Goal: Task Accomplishment & Management: Use online tool/utility

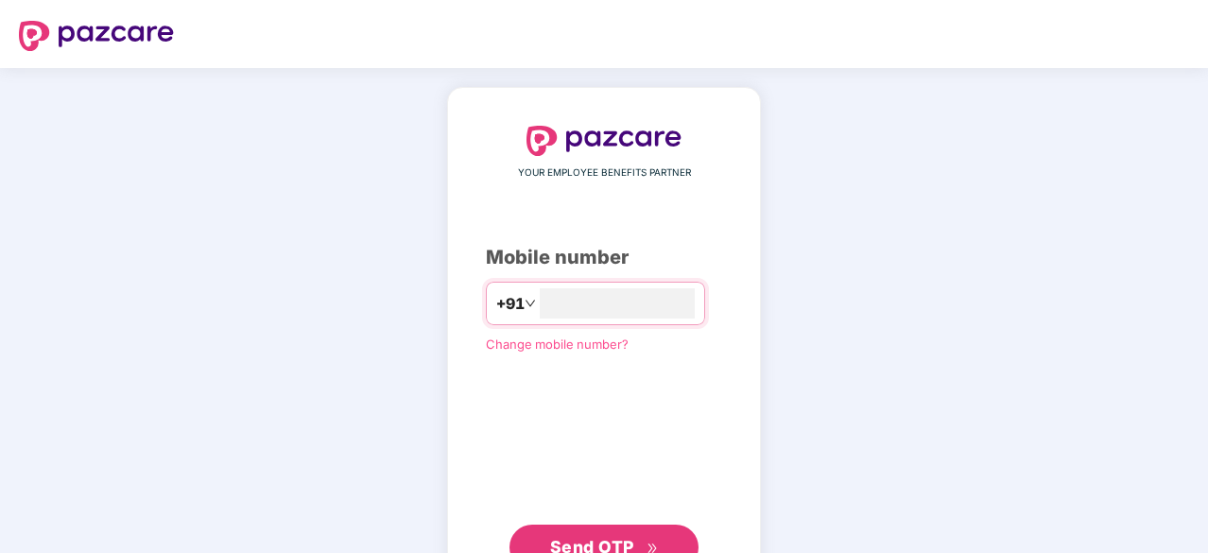
scroll to position [72, 0]
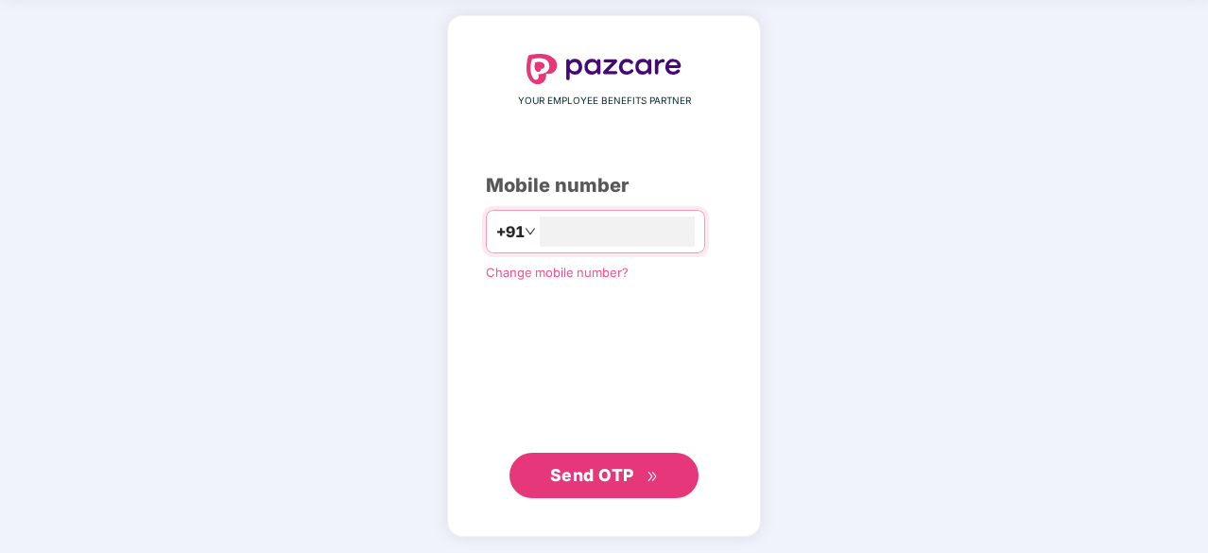
type input "**********"
click at [614, 479] on span "Send OTP" at bounding box center [592, 474] width 84 height 20
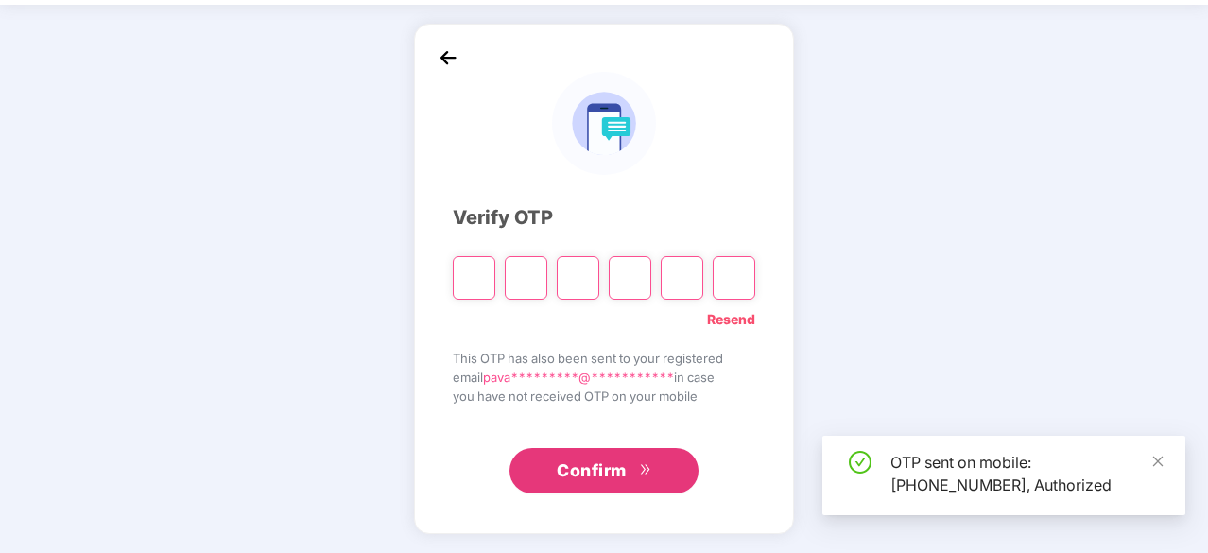
scroll to position [62, 0]
click at [1158, 461] on icon "close" at bounding box center [1158, 461] width 10 height 10
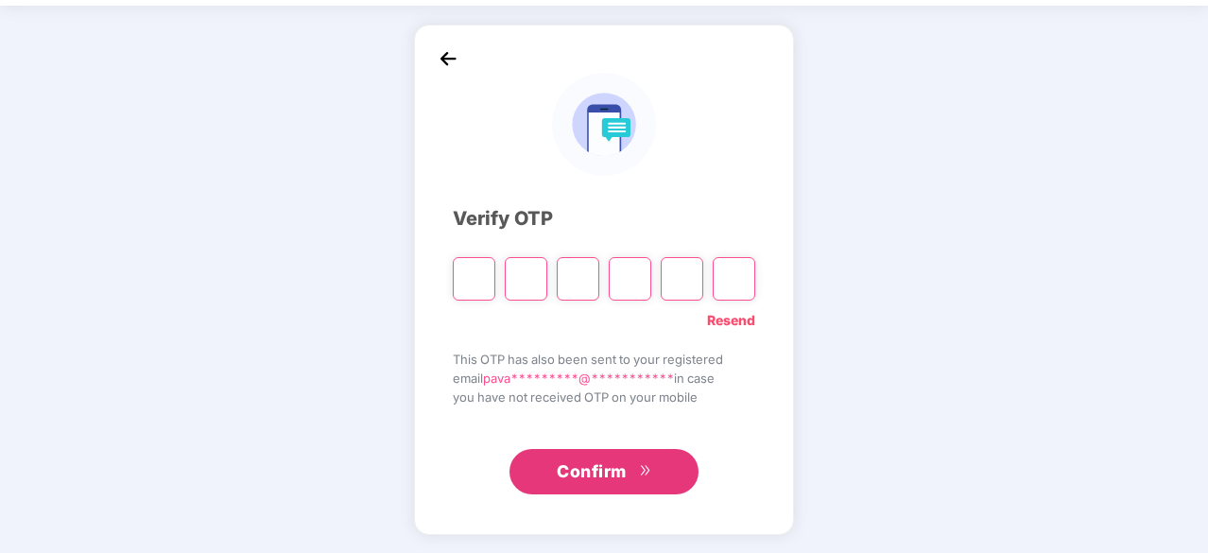
click at [480, 281] on input "Please enter verification code. Digit 1" at bounding box center [474, 278] width 43 height 43
type input "*"
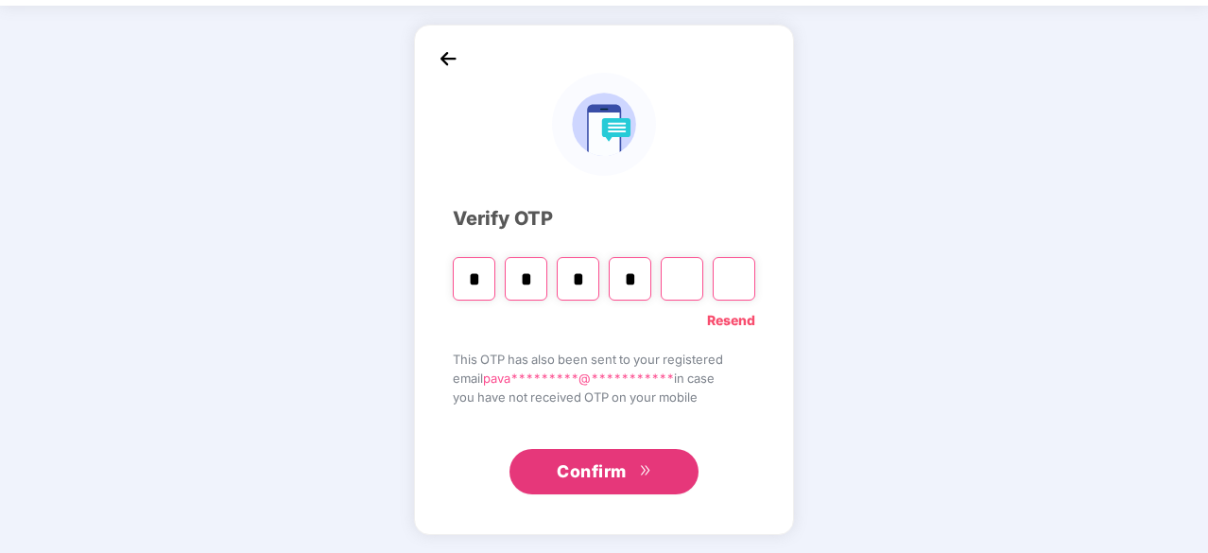
type input "*"
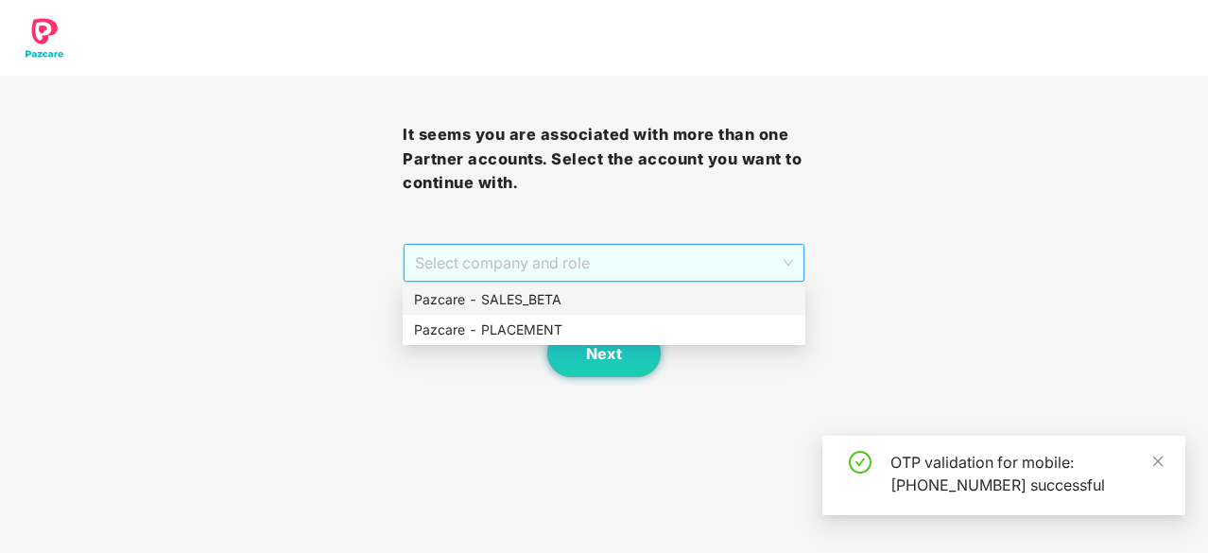
click at [612, 251] on span "Select company and role" at bounding box center [604, 263] width 378 height 36
click at [571, 315] on div "Pazcare - PLACEMENT" at bounding box center [604, 330] width 403 height 30
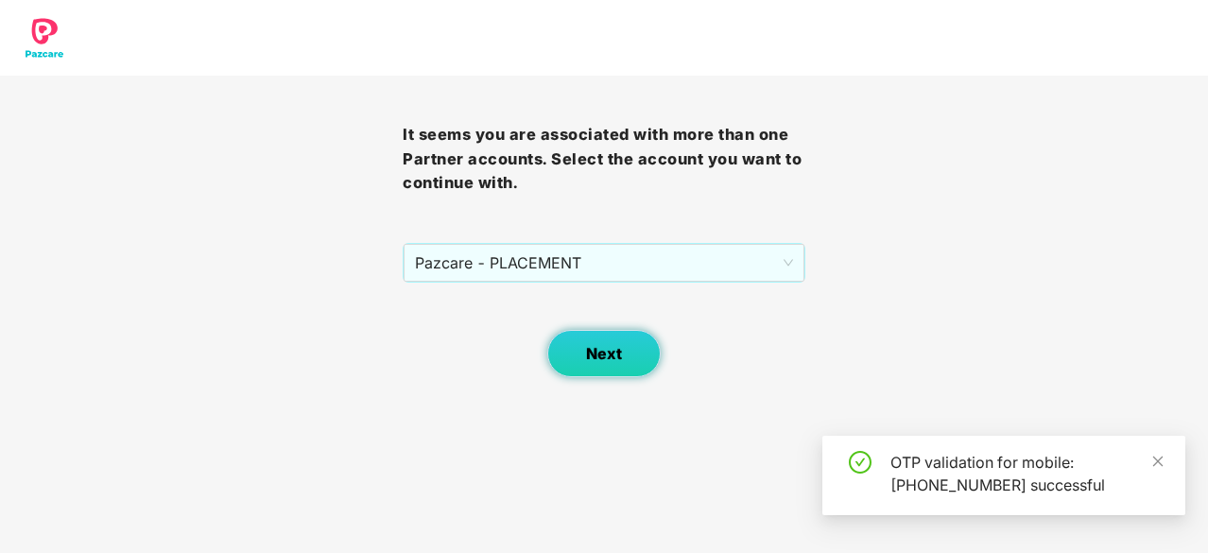
click at [591, 356] on span "Next" at bounding box center [604, 354] width 36 height 18
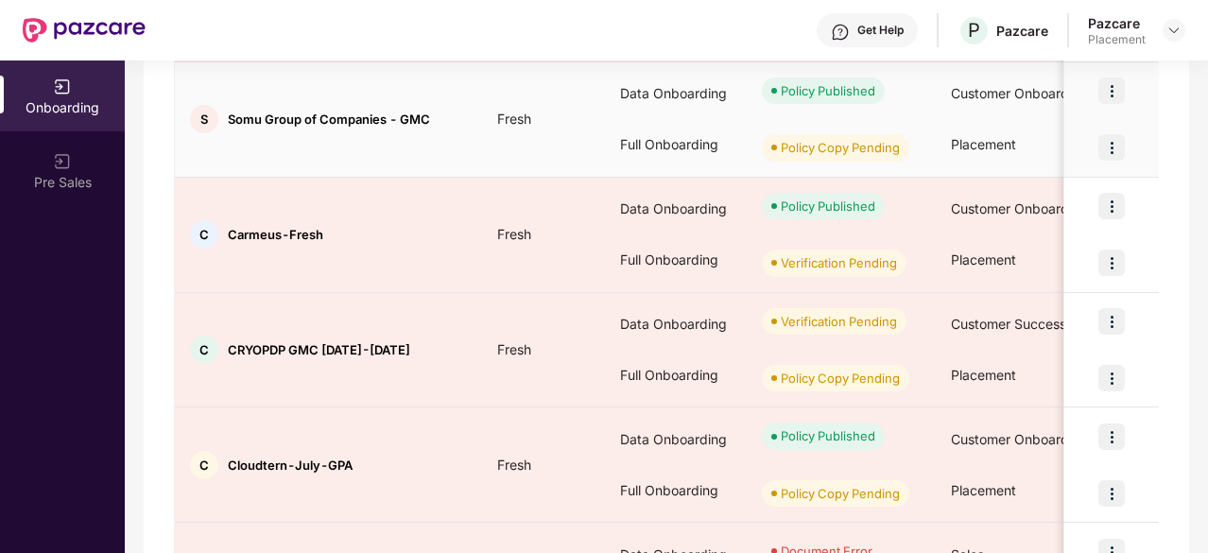
scroll to position [533, 0]
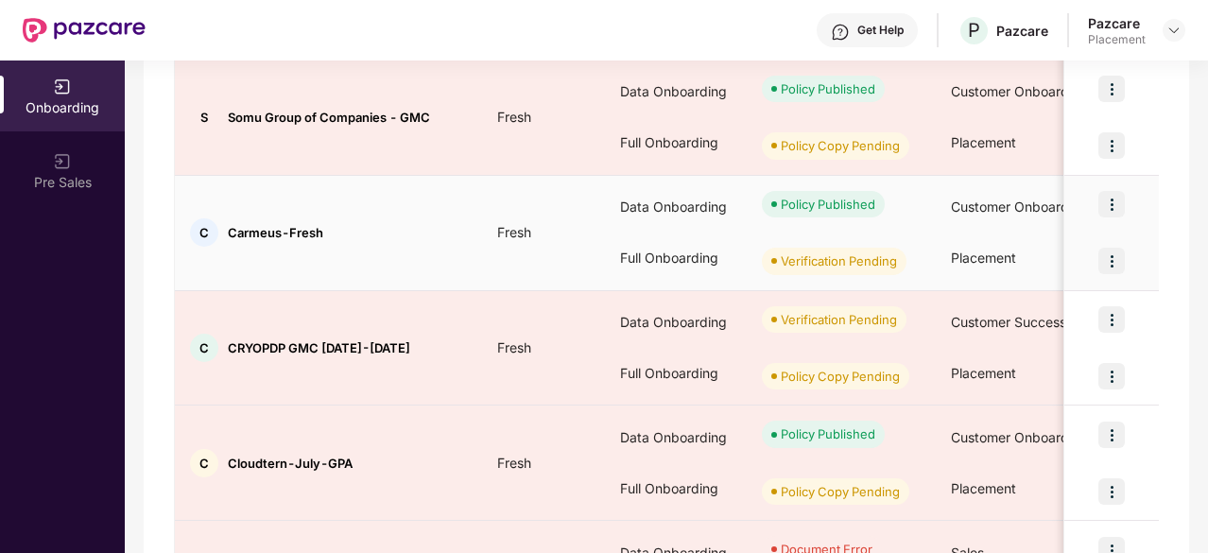
click at [1113, 271] on img at bounding box center [1111, 261] width 26 height 26
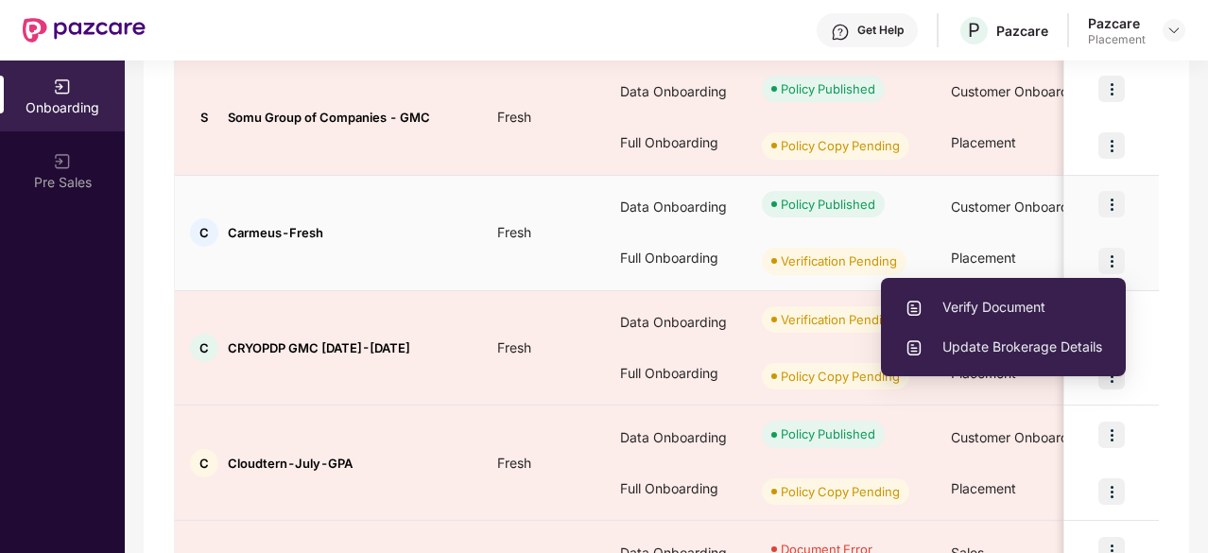
click at [979, 303] on span "Verify Document" at bounding box center [1004, 307] width 198 height 21
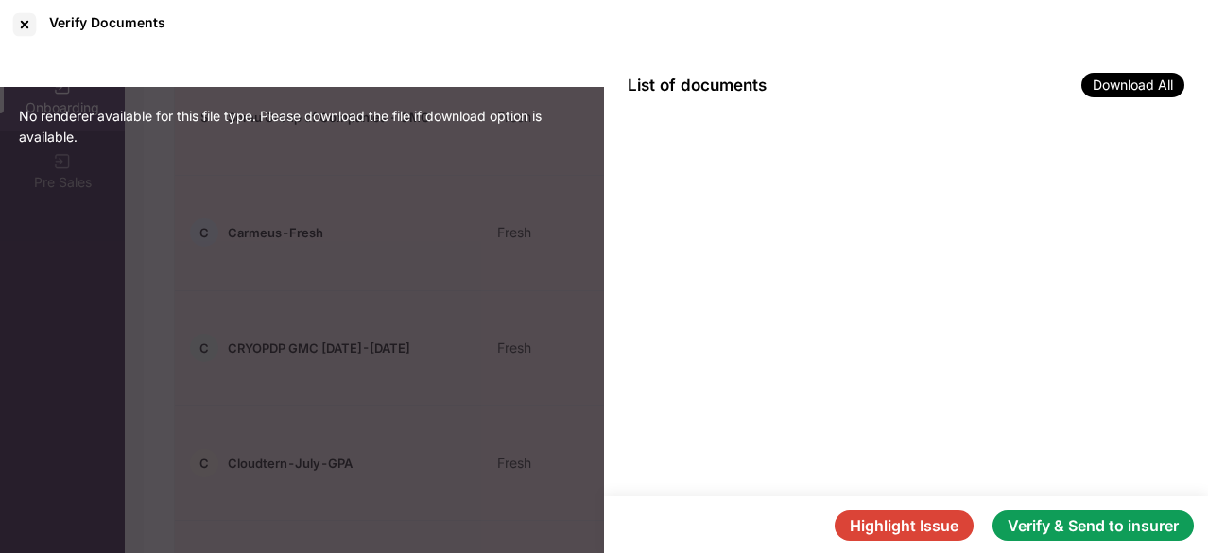
click at [1068, 523] on button "Verify & Send to insurer" at bounding box center [1093, 525] width 201 height 30
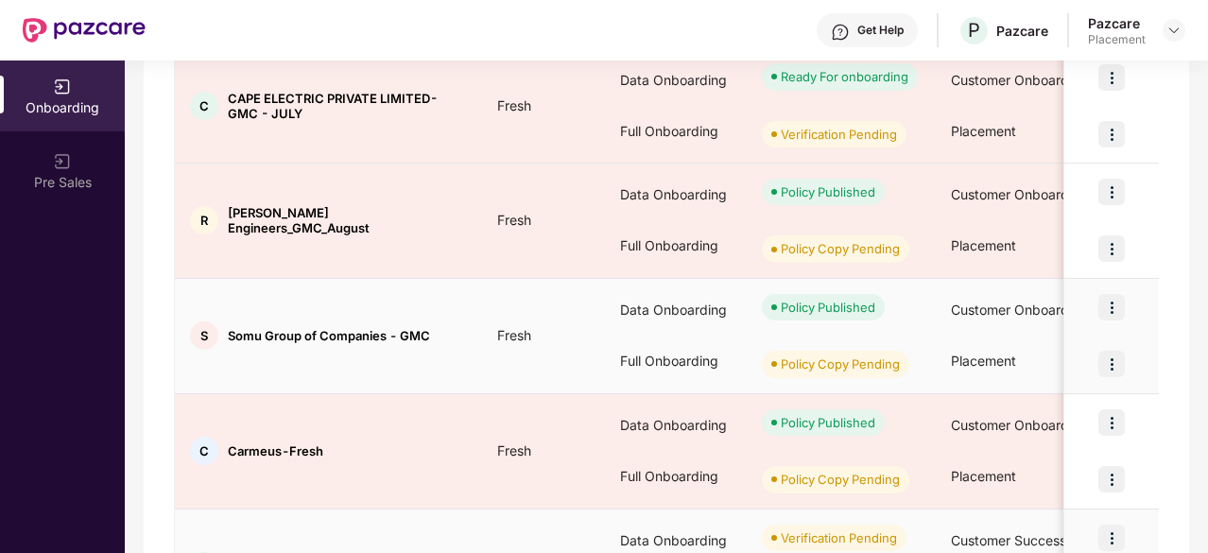
scroll to position [314, 0]
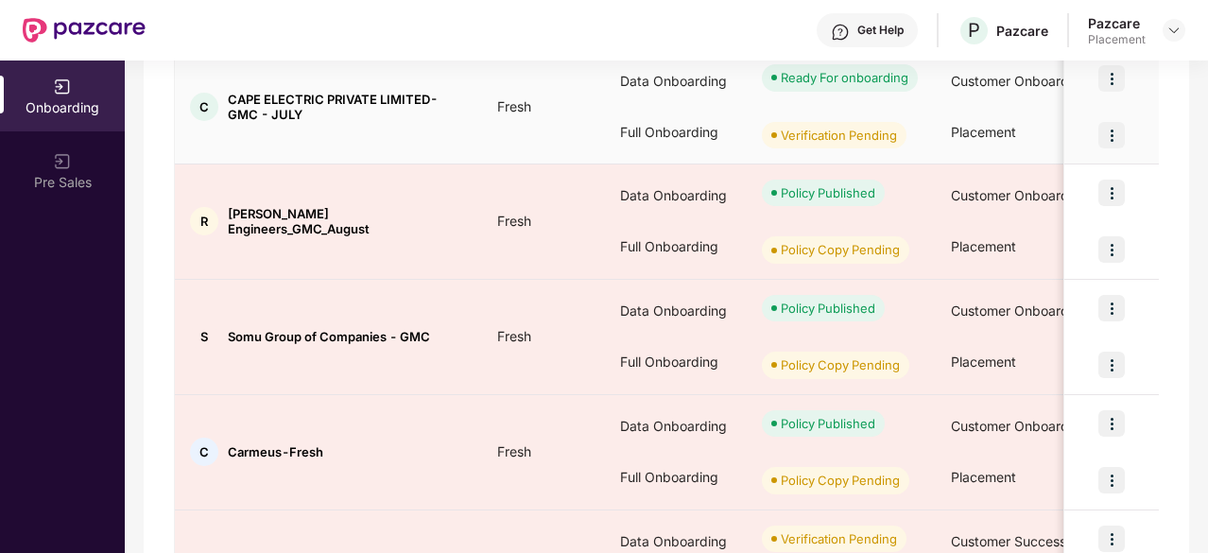
click at [1120, 147] on img at bounding box center [1111, 135] width 26 height 26
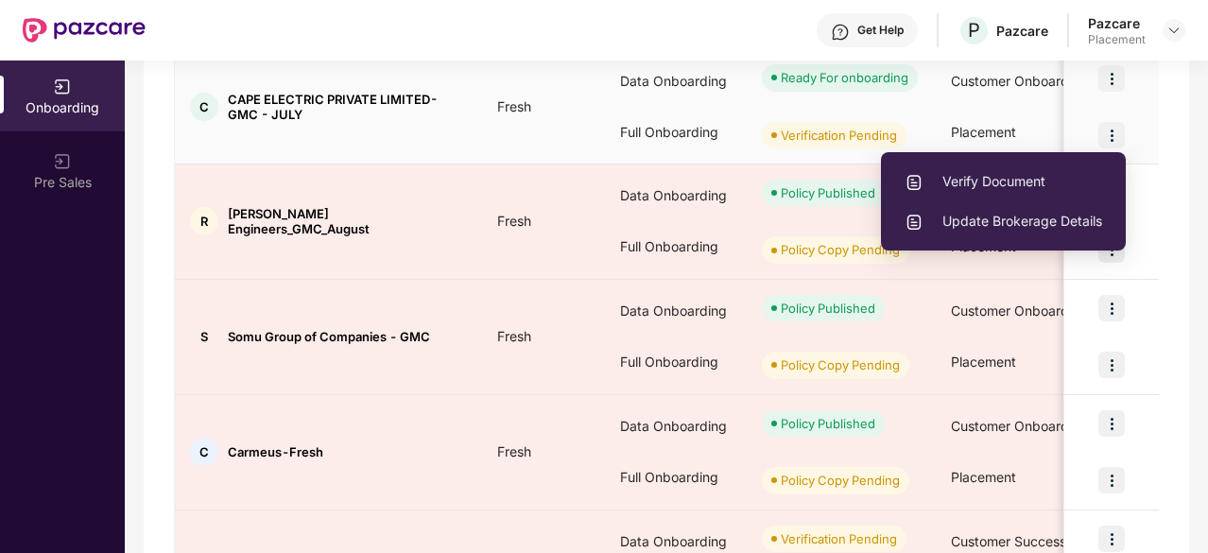
click at [1008, 179] on span "Verify Document" at bounding box center [1004, 181] width 198 height 21
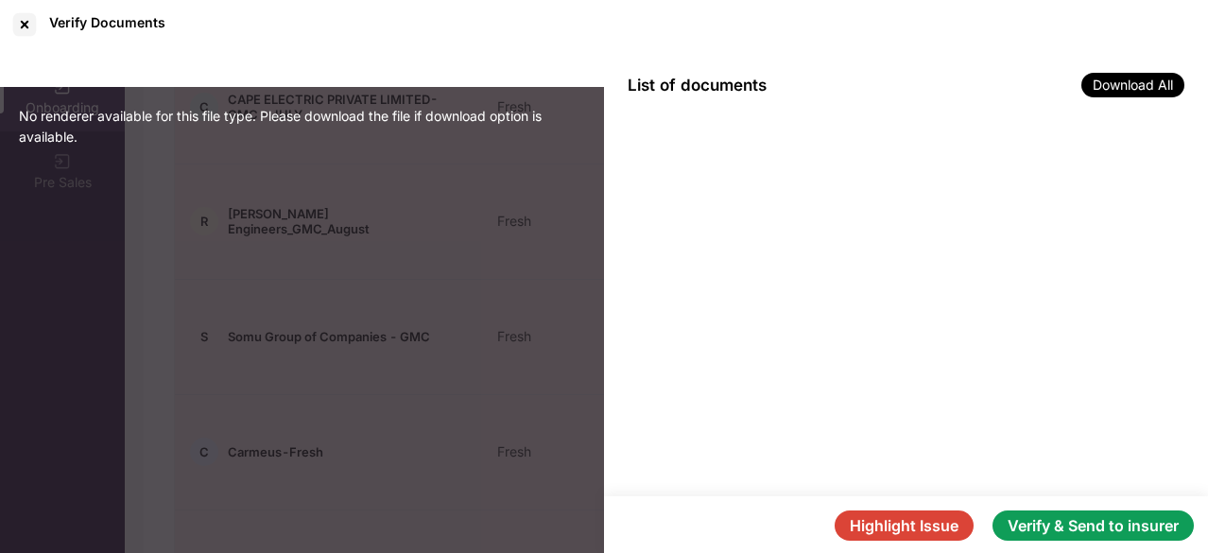
click at [1054, 526] on button "Verify & Send to insurer" at bounding box center [1093, 525] width 201 height 30
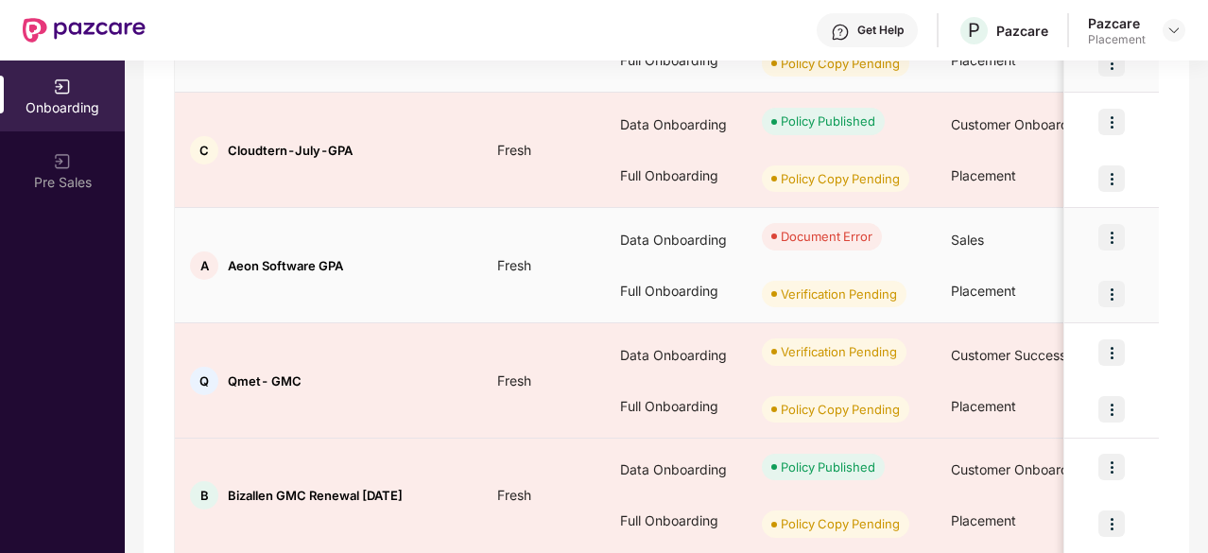
scroll to position [847, 0]
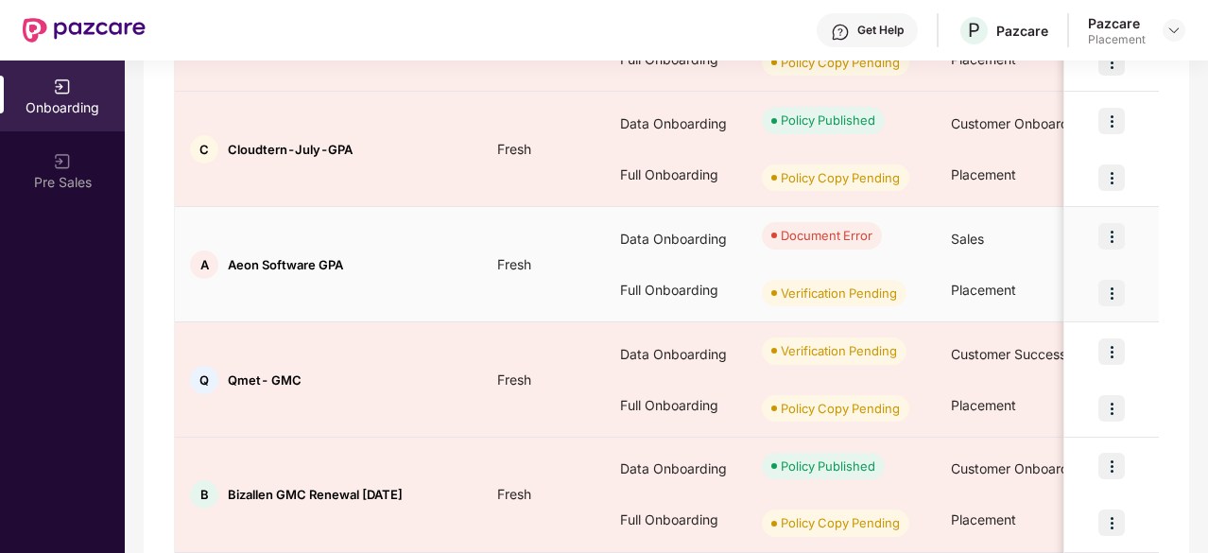
click at [1111, 286] on img at bounding box center [1111, 293] width 26 height 26
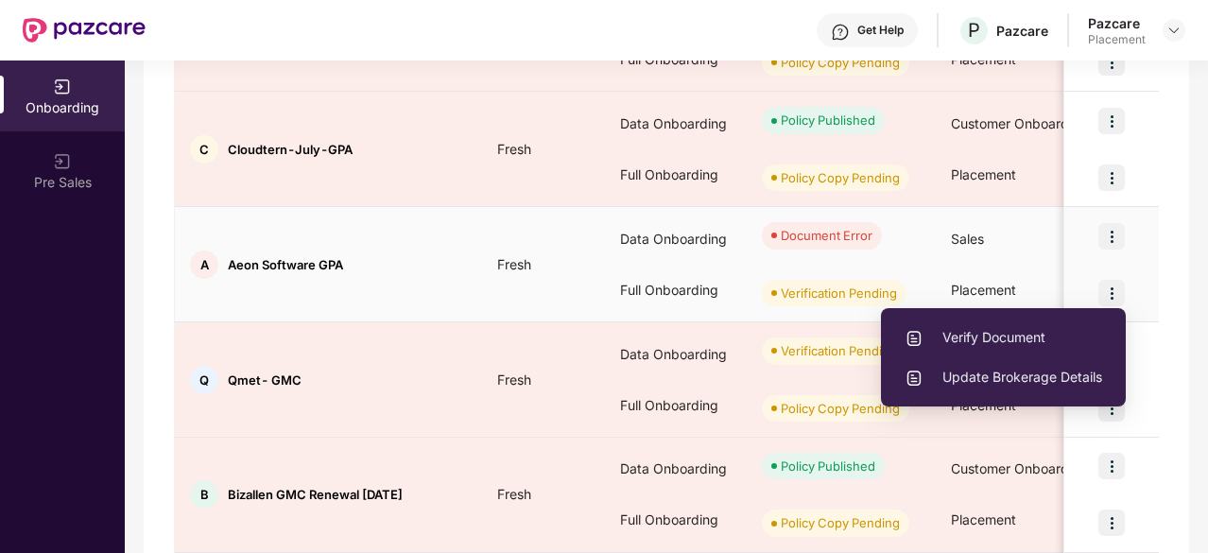
click at [996, 338] on span "Verify Document" at bounding box center [1004, 337] width 198 height 21
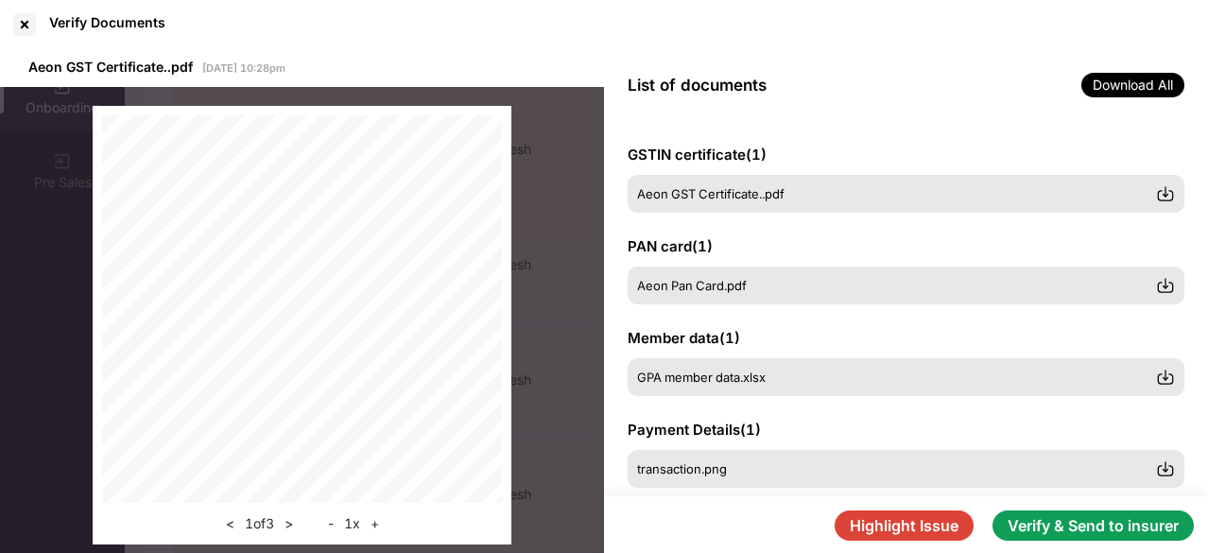
click at [1030, 528] on button "Verify & Send to insurer" at bounding box center [1093, 525] width 201 height 30
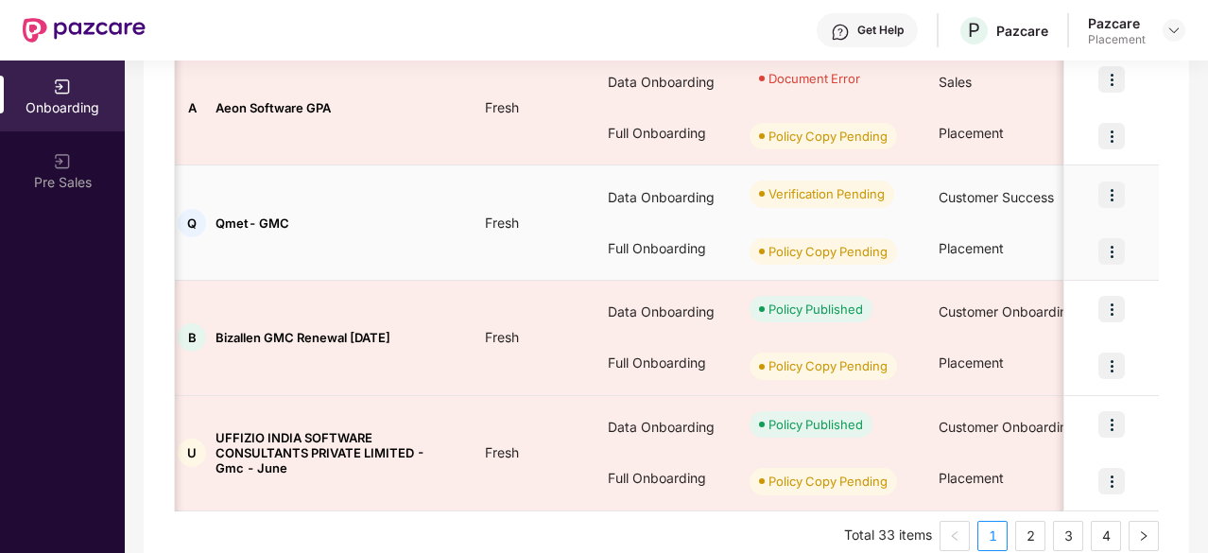
scroll to position [1027, 0]
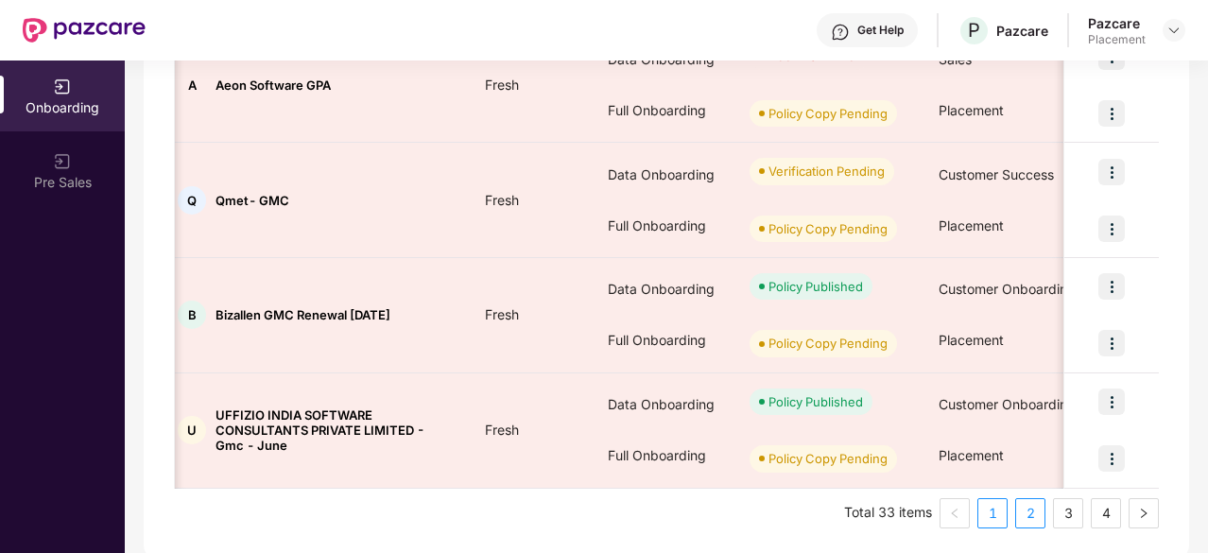
click at [1029, 515] on link "2" at bounding box center [1030, 513] width 28 height 28
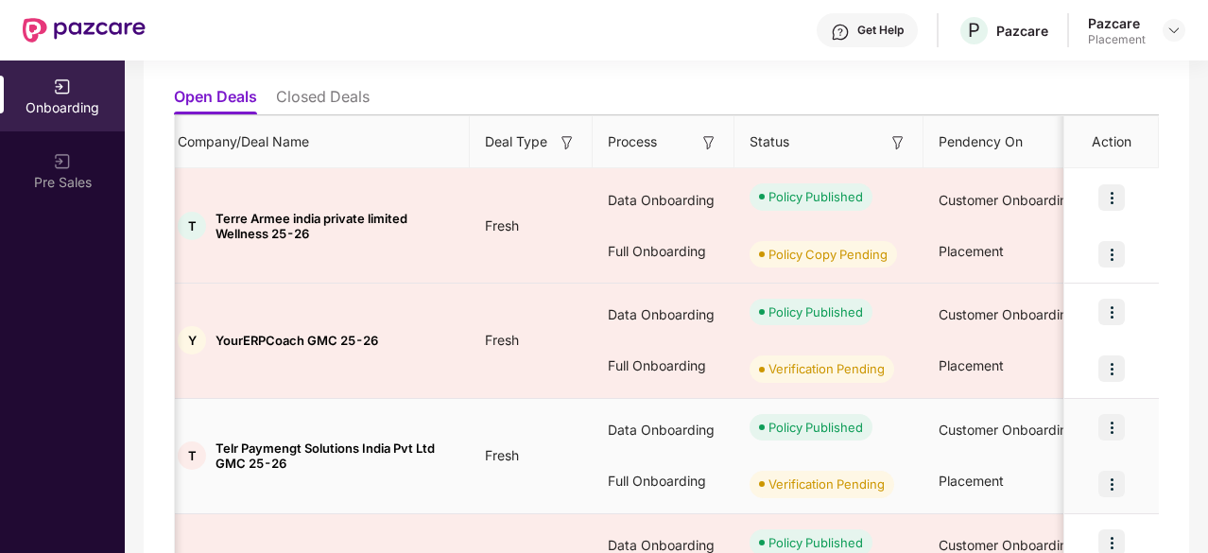
scroll to position [191, 0]
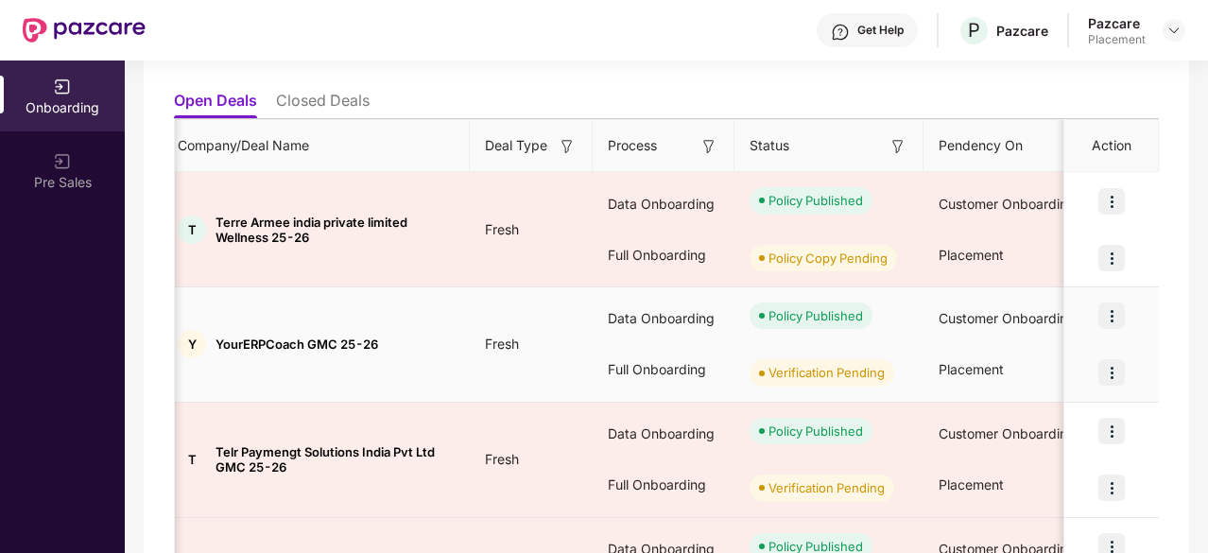
click at [1115, 375] on img at bounding box center [1111, 372] width 26 height 26
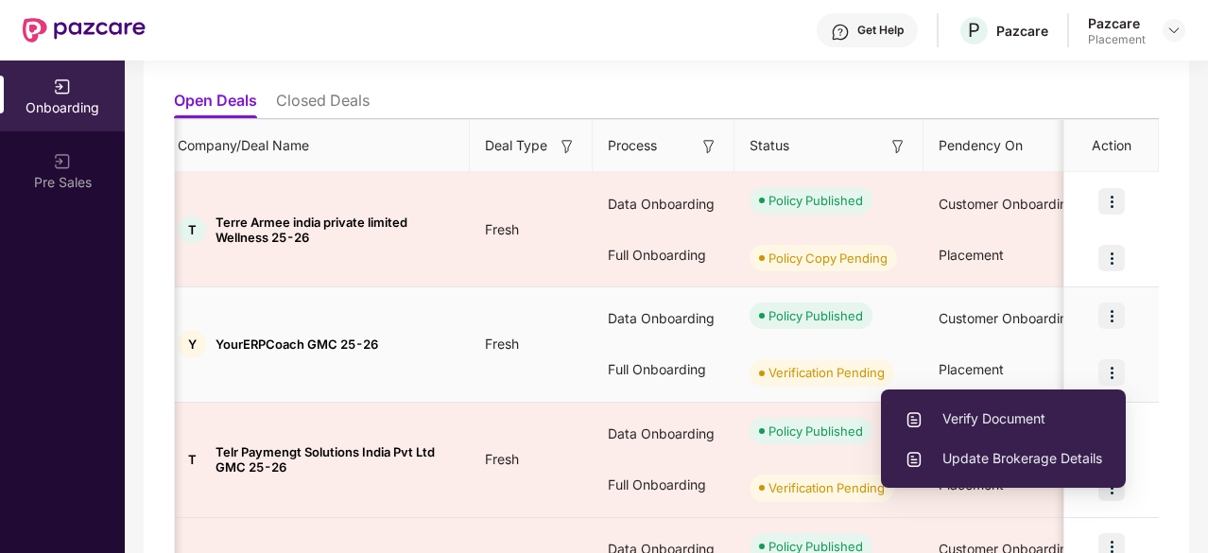
click at [968, 417] on span "Verify Document" at bounding box center [1004, 418] width 198 height 21
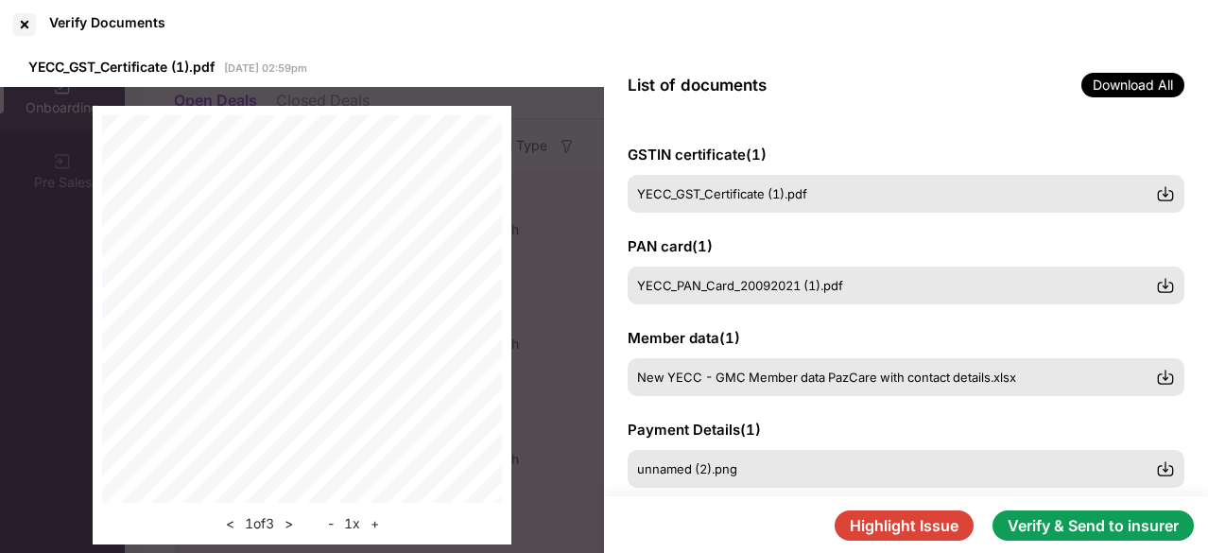
click at [1059, 536] on button "Verify & Send to insurer" at bounding box center [1093, 525] width 201 height 30
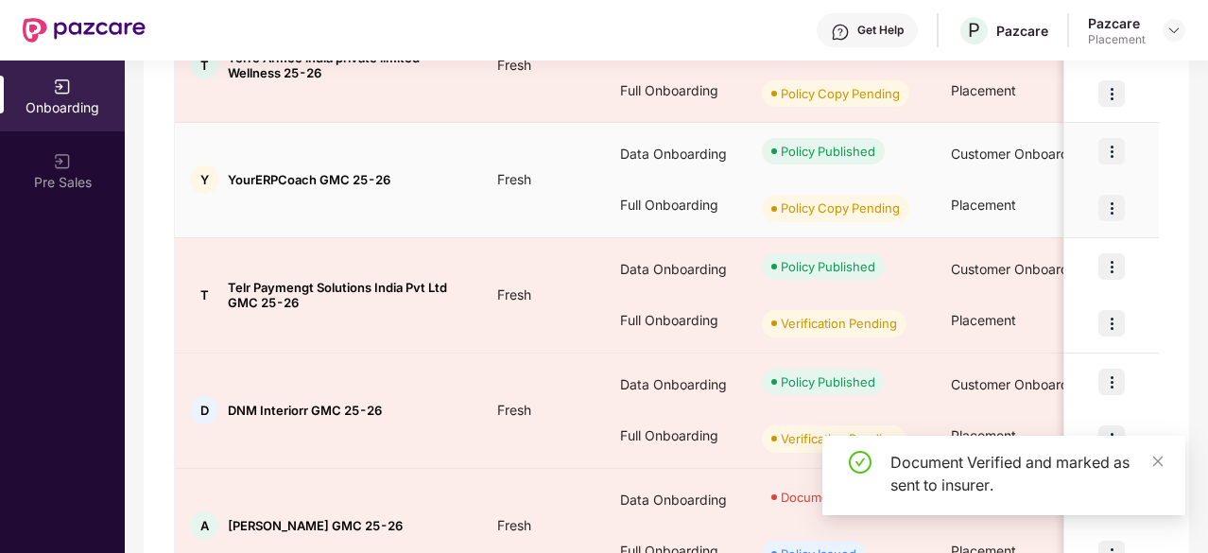
scroll to position [357, 0]
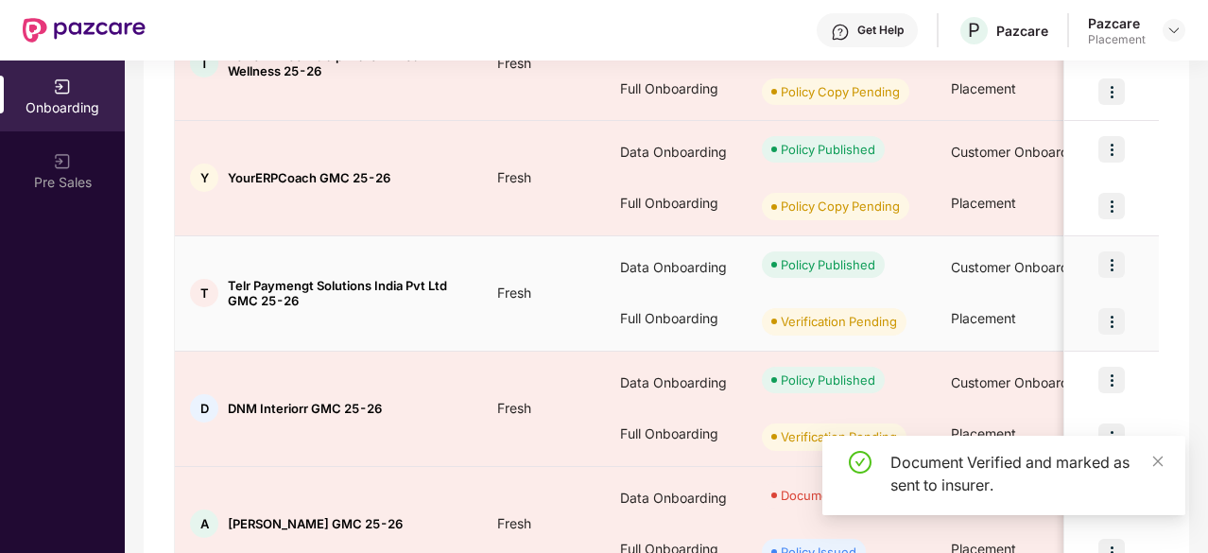
click at [1106, 319] on img at bounding box center [1111, 321] width 26 height 26
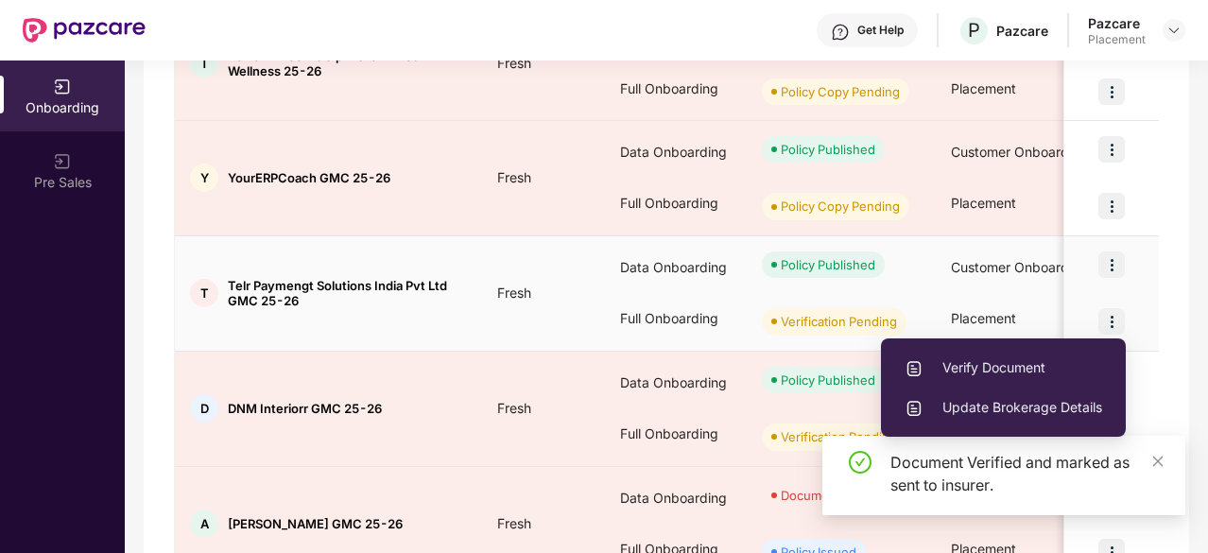
click at [1017, 366] on span "Verify Document" at bounding box center [1004, 367] width 198 height 21
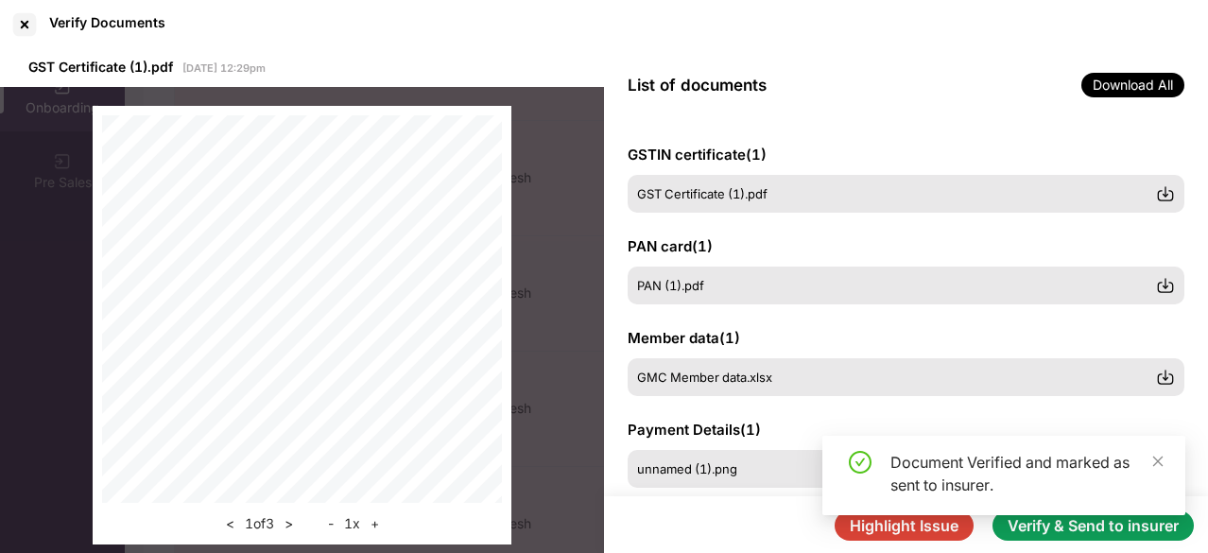
click at [1033, 527] on div "Document Verified and marked as sent to insurer." at bounding box center [1003, 483] width 363 height 95
click at [1155, 465] on icon "close" at bounding box center [1157, 461] width 13 height 13
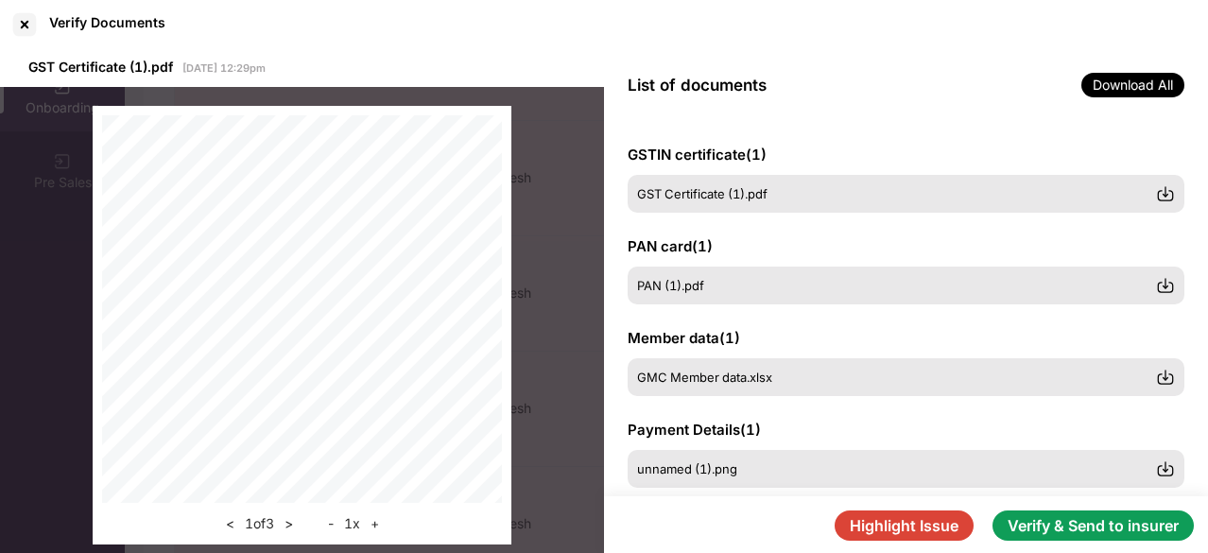
click at [1097, 536] on button "Verify & Send to insurer" at bounding box center [1093, 525] width 201 height 30
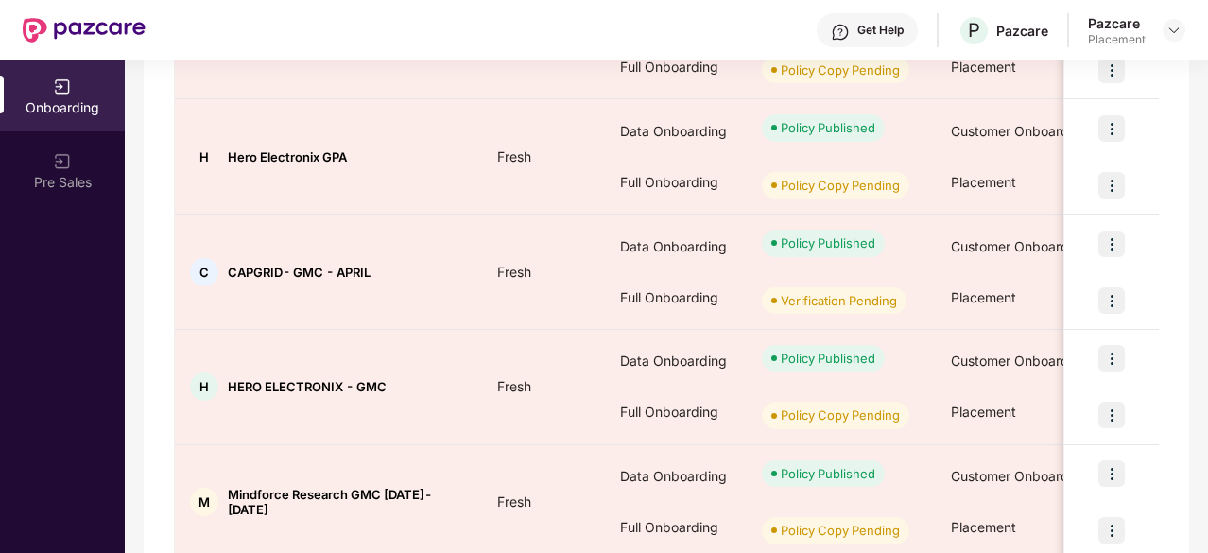
scroll to position [1027, 0]
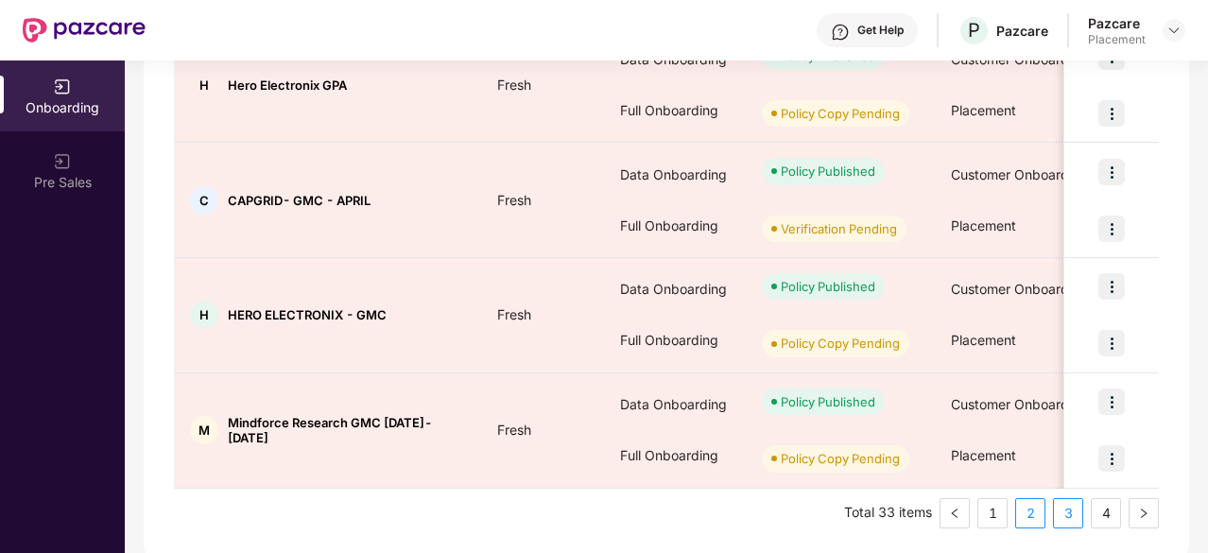
click at [1067, 504] on link "3" at bounding box center [1068, 513] width 28 height 28
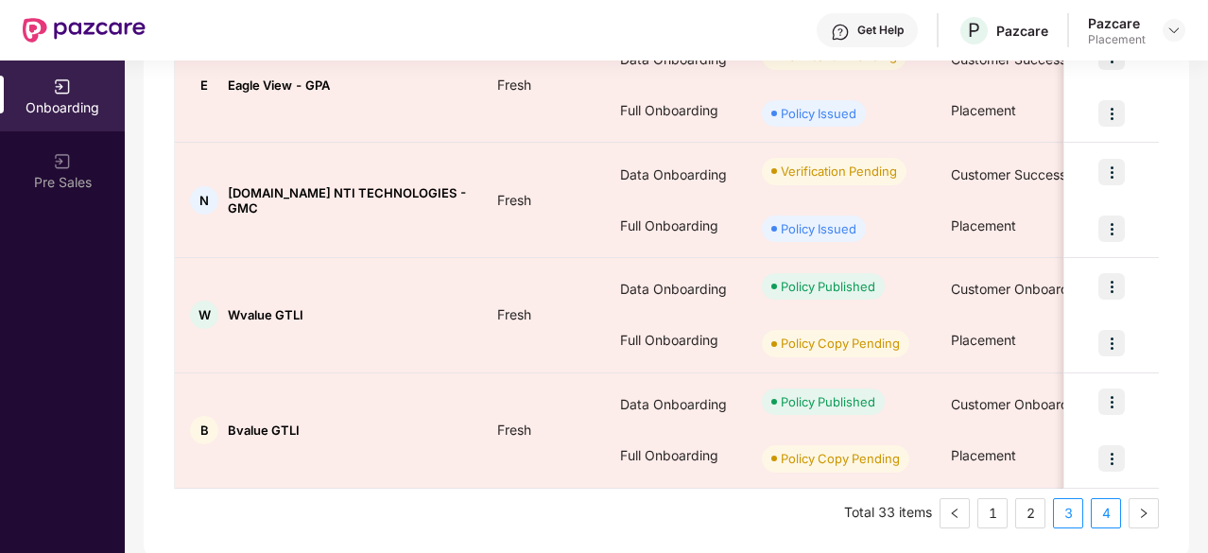
click at [1114, 521] on link "4" at bounding box center [1106, 513] width 28 height 28
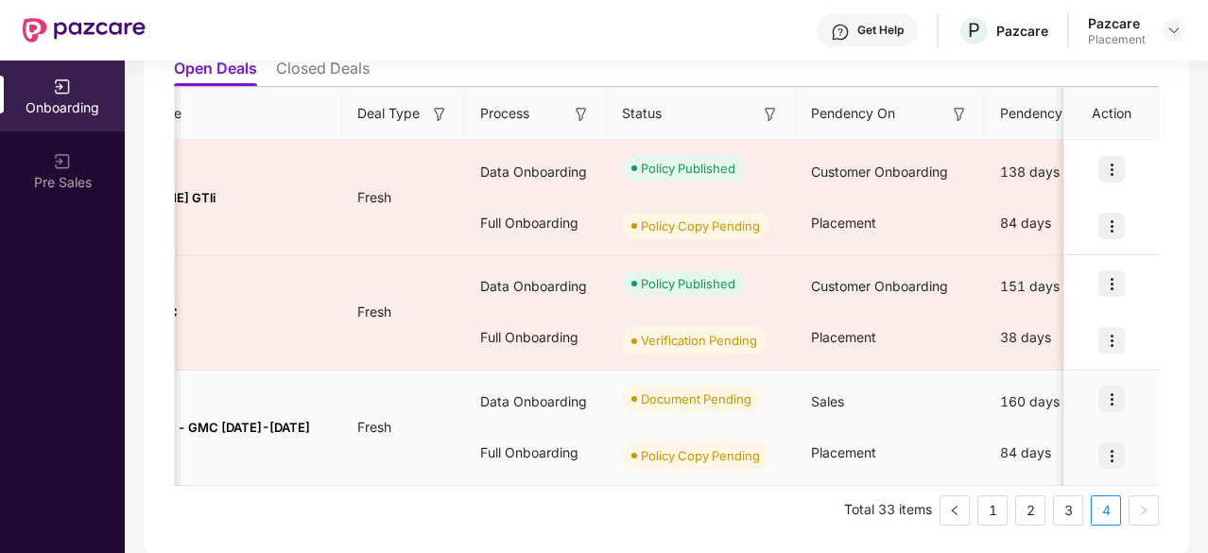
scroll to position [0, 0]
